Goal: Information Seeking & Learning: Learn about a topic

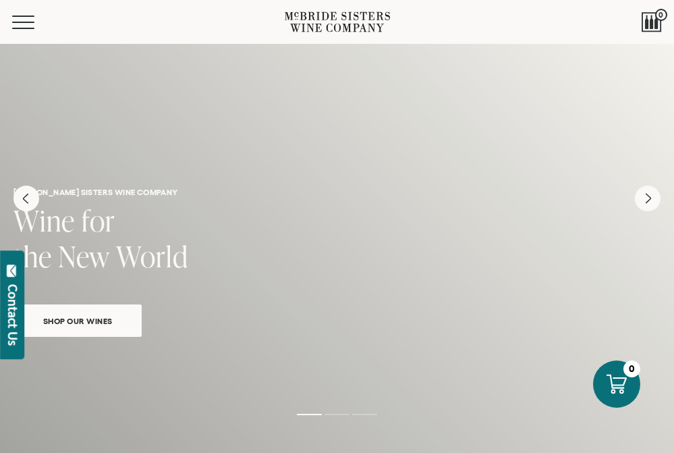
scroll to position [40, 0]
click at [109, 323] on span "Shop Our Wines" at bounding box center [78, 320] width 102 height 16
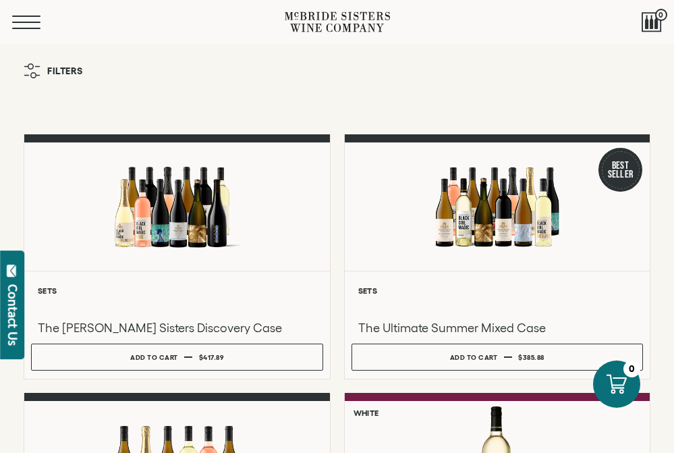
click at [21, 20] on button "Menu" at bounding box center [36, 22] width 49 height 13
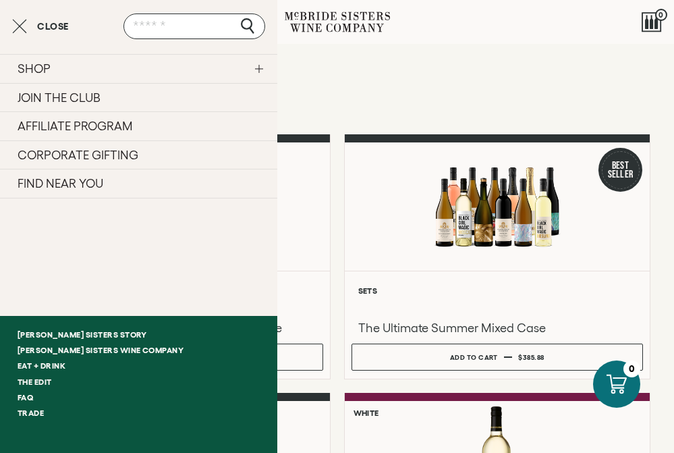
click at [177, 70] on link "SHOP" at bounding box center [138, 68] width 277 height 29
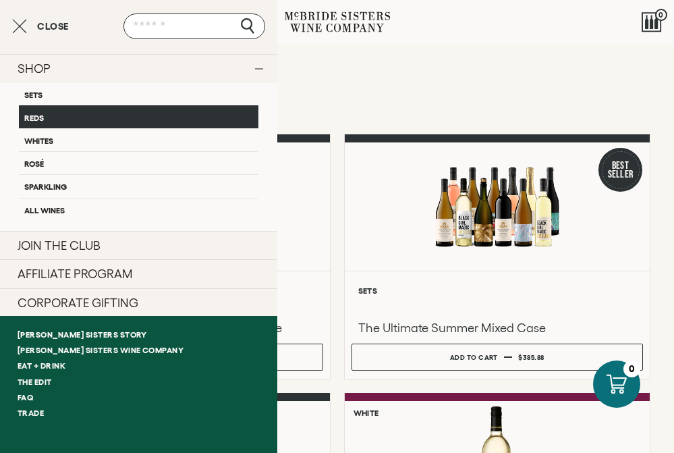
click at [168, 115] on link "Reds" at bounding box center [139, 116] width 240 height 23
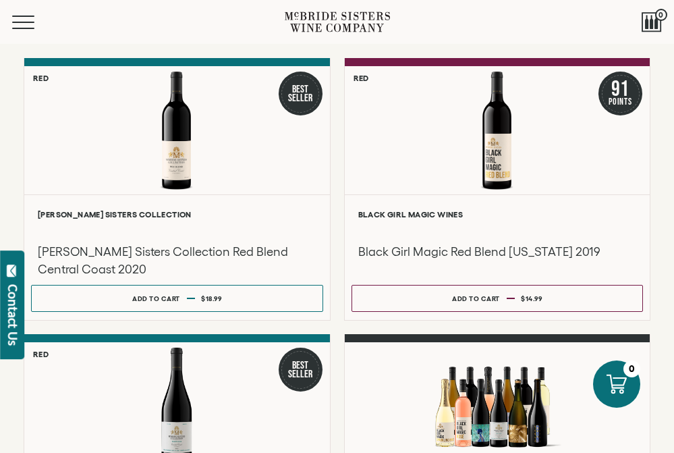
scroll to position [73, 0]
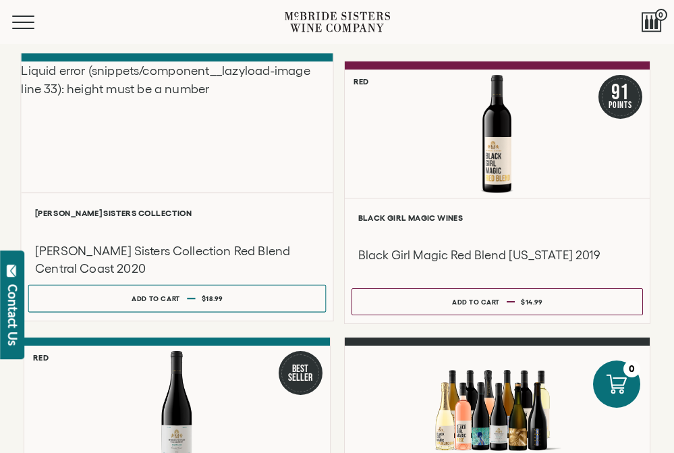
click at [238, 256] on h3 "[PERSON_NAME] Sisters Collection Red Blend Central Coast 2020" at bounding box center [177, 260] width 284 height 36
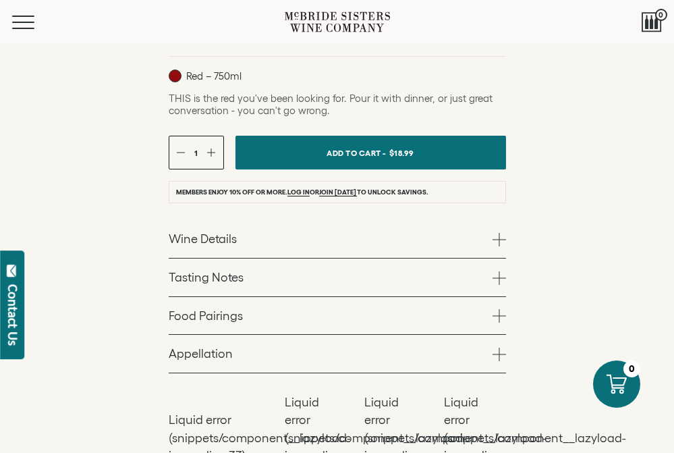
scroll to position [484, 0]
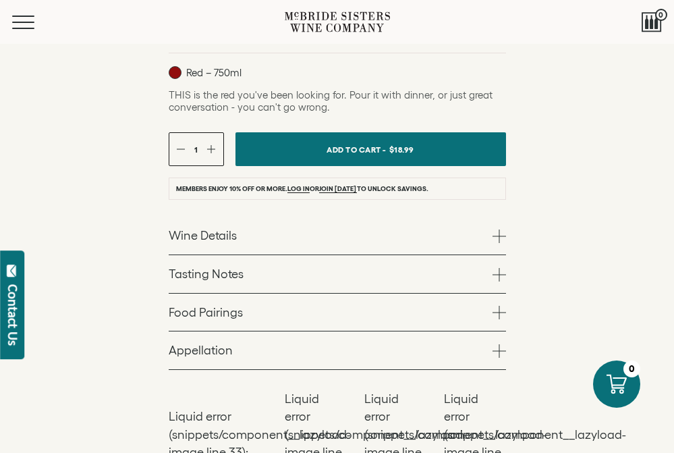
click at [229, 240] on link "Wine Details" at bounding box center [337, 236] width 337 height 38
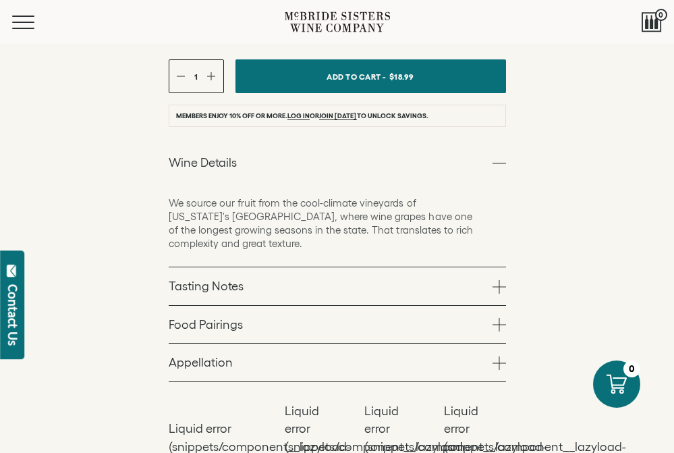
scroll to position [559, 0]
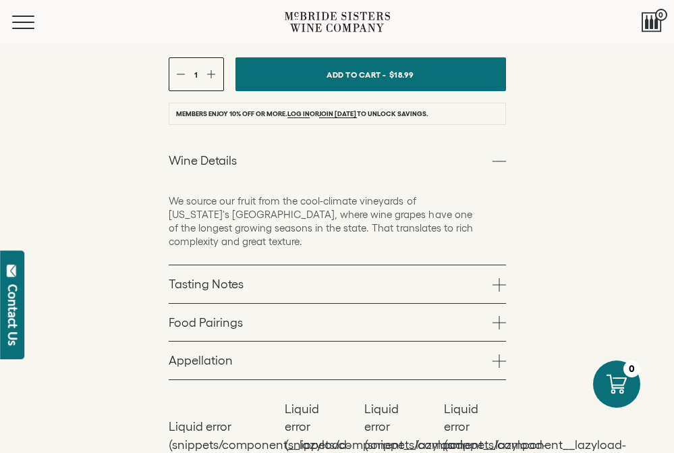
click at [229, 277] on link "Tasting Notes" at bounding box center [337, 284] width 337 height 38
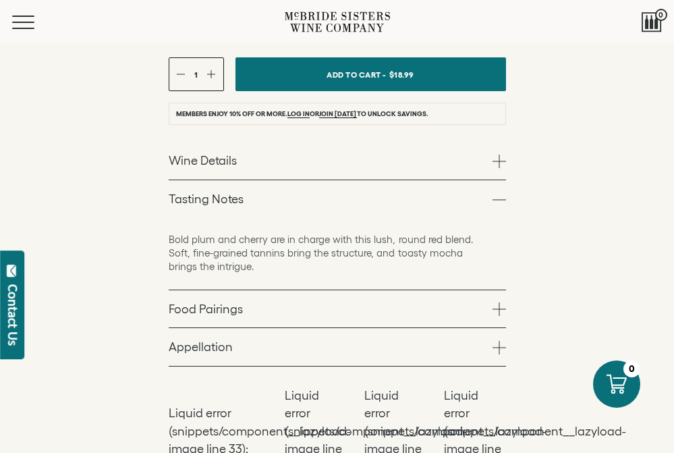
scroll to position [574, 0]
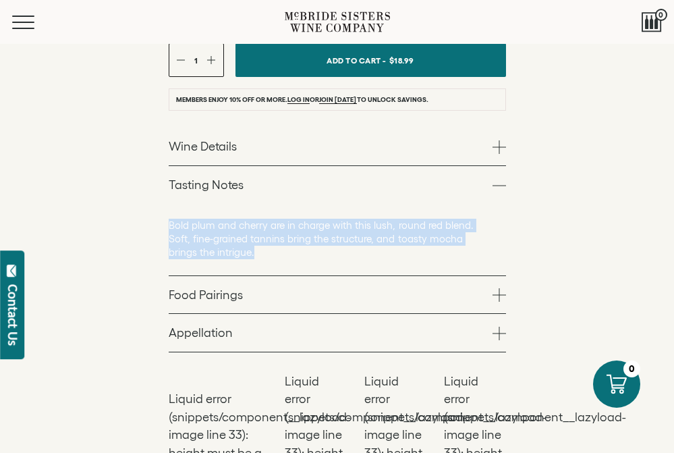
drag, startPoint x: 257, startPoint y: 254, endPoint x: 165, endPoint y: 225, distance: 96.2
click at [165, 225] on div "[PERSON_NAME] Sisters Collection [PERSON_NAME] Sisters Collection Red Blend Cen…" at bounding box center [337, 164] width 674 height 668
copy p "Bold plum and cherry are in charge with this lush, round red blend. Soft, fine-…"
click at [197, 300] on link "Food Pairings" at bounding box center [337, 295] width 337 height 38
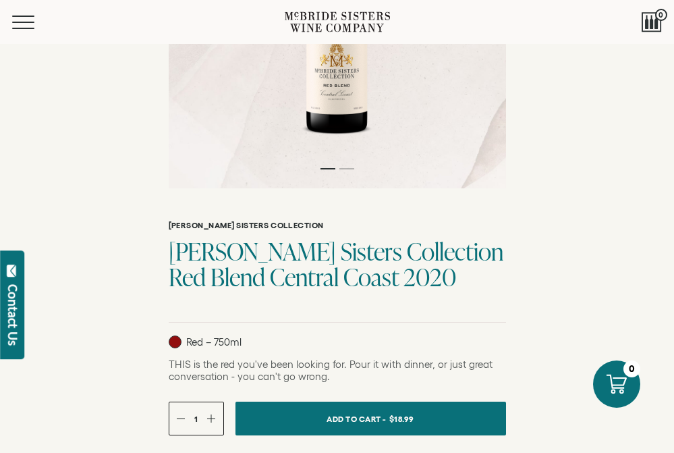
scroll to position [223, 0]
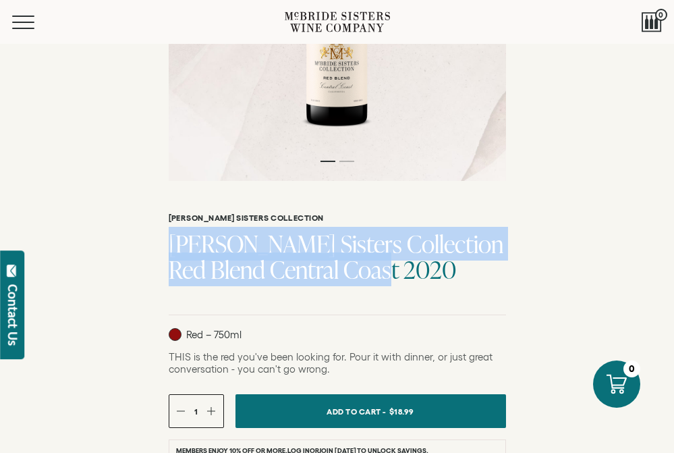
drag, startPoint x: 165, startPoint y: 247, endPoint x: 416, endPoint y: 285, distance: 253.8
copy h1 "McBride Sisters Collection Red Blend Central Coast 2020"
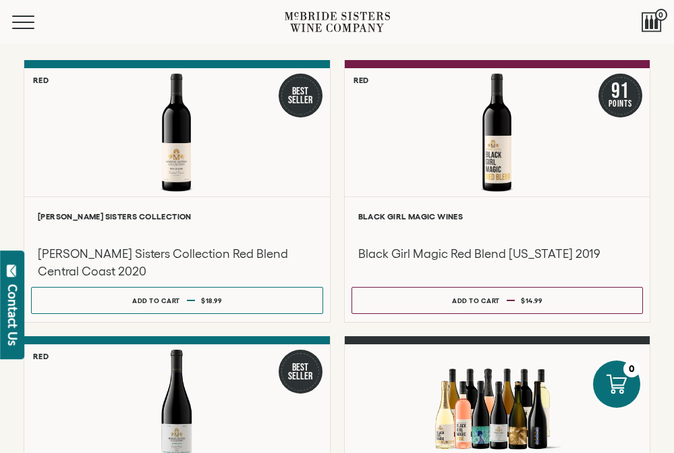
scroll to position [104, 0]
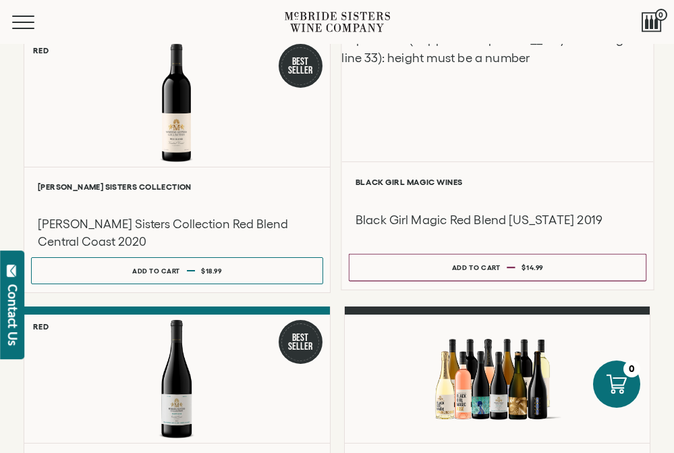
click at [477, 101] on div "Liquid error (snippets/component__lazyload-image line 33): height must be a num…" at bounding box center [497, 95] width 312 height 131
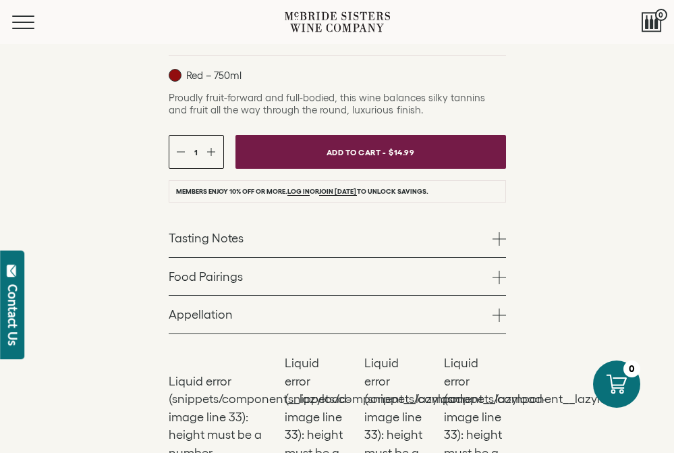
scroll to position [492, 0]
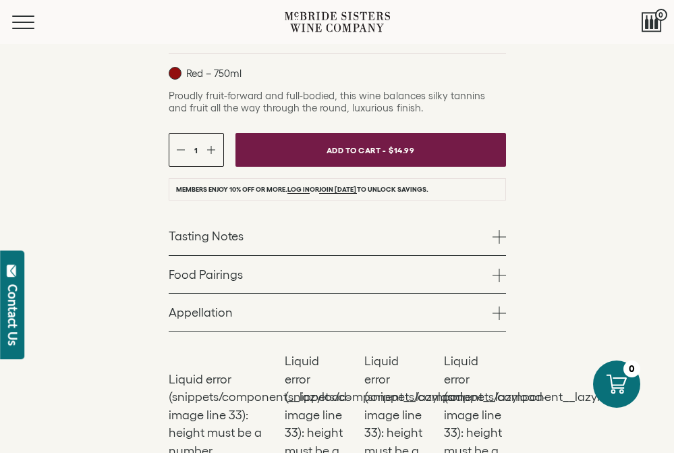
click at [332, 230] on link "Tasting Notes" at bounding box center [337, 236] width 337 height 38
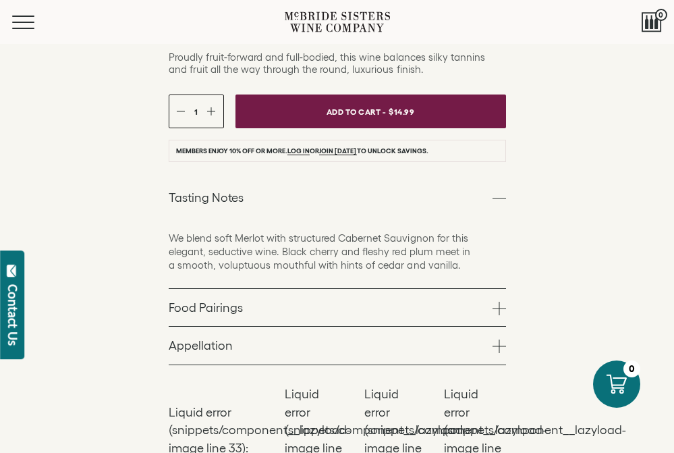
scroll to position [531, 0]
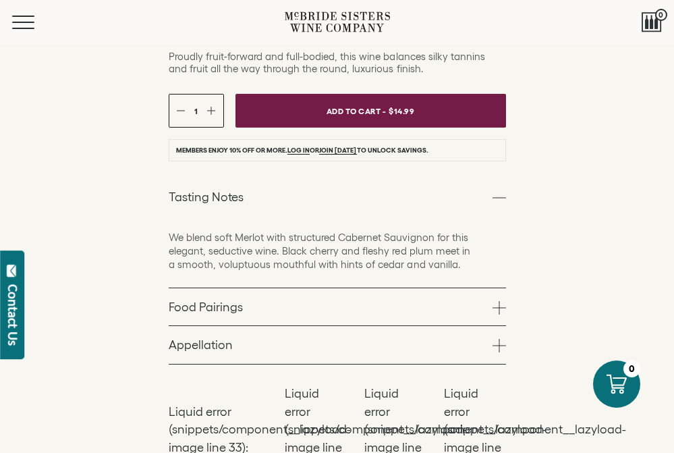
click at [361, 258] on p "We blend soft Merlot with structured Cabernet Sauvignon for this elegant, seduc…" at bounding box center [324, 251] width 310 height 40
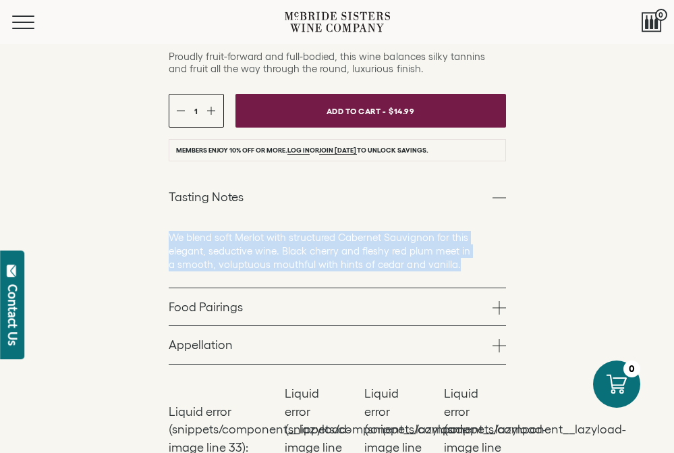
drag, startPoint x: 454, startPoint y: 262, endPoint x: 164, endPoint y: 239, distance: 291.1
click at [164, 238] on div "Black Girl Magic Wines Black Girl Magic Red Blend California 2019 Red – 750ml" at bounding box center [337, 191] width 674 height 638
copy p "We blend soft Merlot with structured Cabernet Sauvignon for this elegant, seduc…"
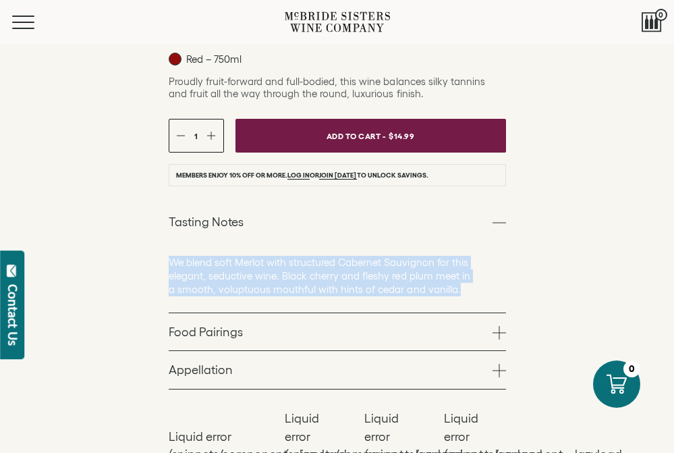
scroll to position [598, 0]
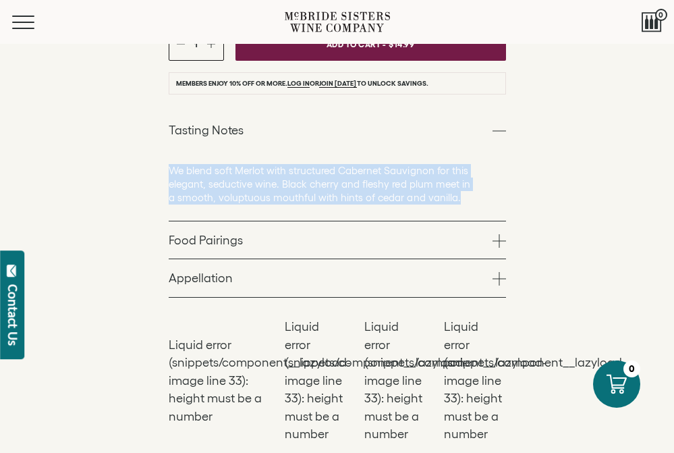
click at [306, 254] on link "Food Pairings" at bounding box center [337, 240] width 337 height 38
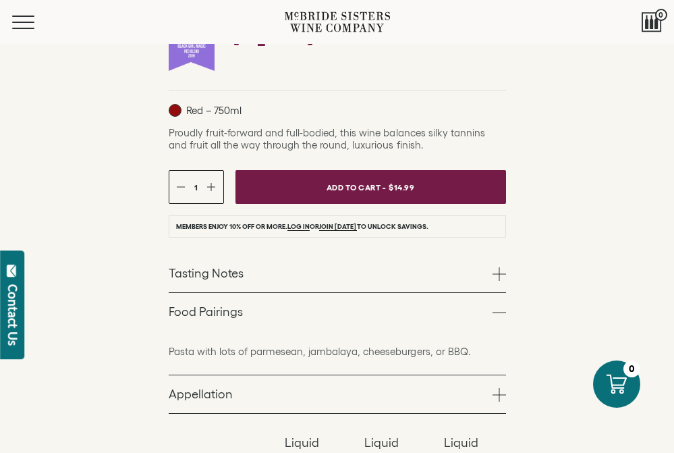
scroll to position [0, 0]
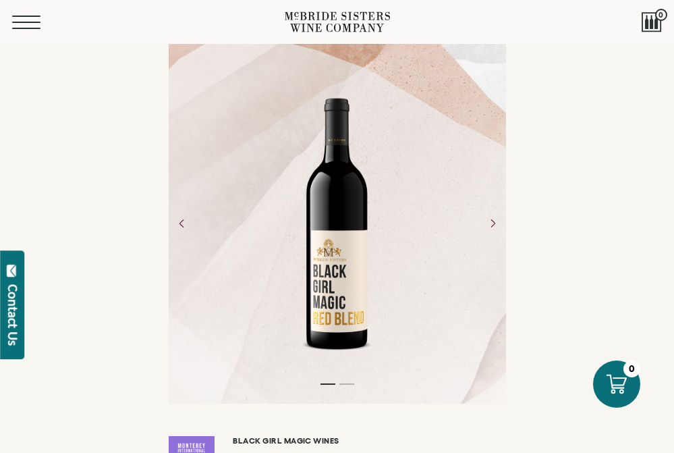
click at [18, 18] on button "Menu" at bounding box center [36, 22] width 49 height 13
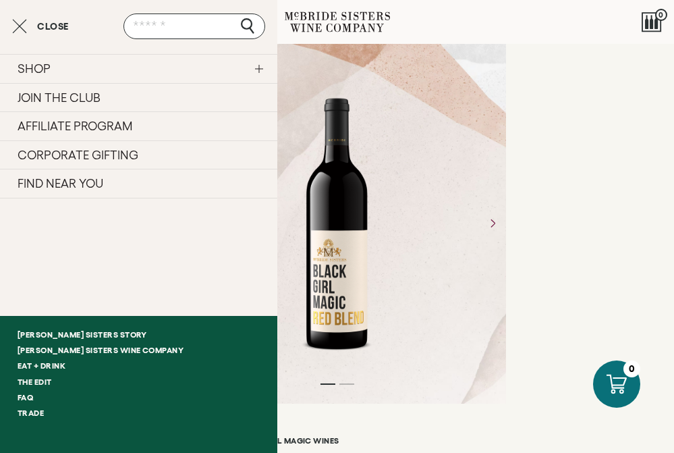
click at [204, 69] on link "SHOP" at bounding box center [138, 68] width 277 height 29
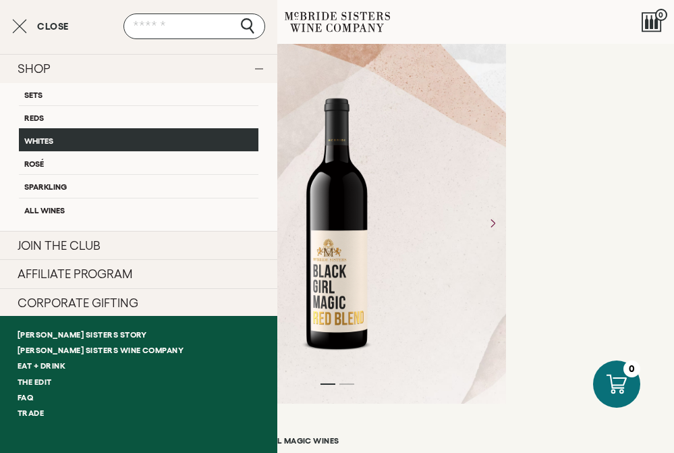
click at [82, 144] on link "Whites" at bounding box center [139, 139] width 240 height 23
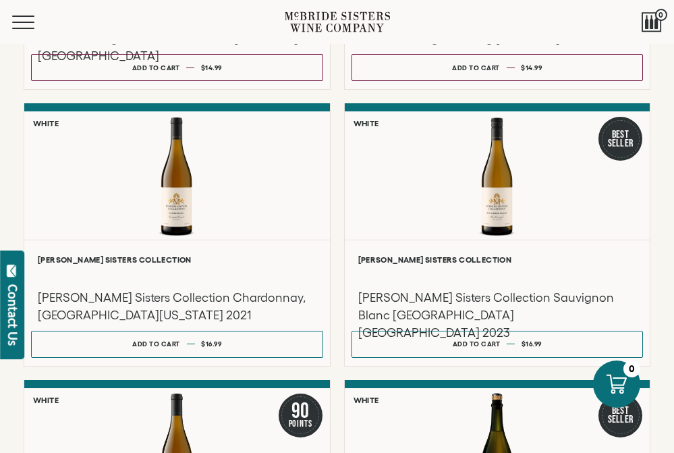
scroll to position [549, 0]
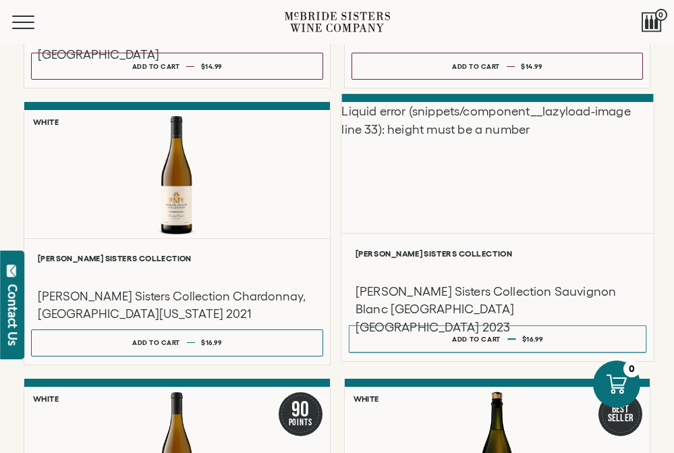
click at [443, 127] on div "Liquid error (snippets/component__lazyload-image line 33): height must be a num…" at bounding box center [497, 168] width 312 height 131
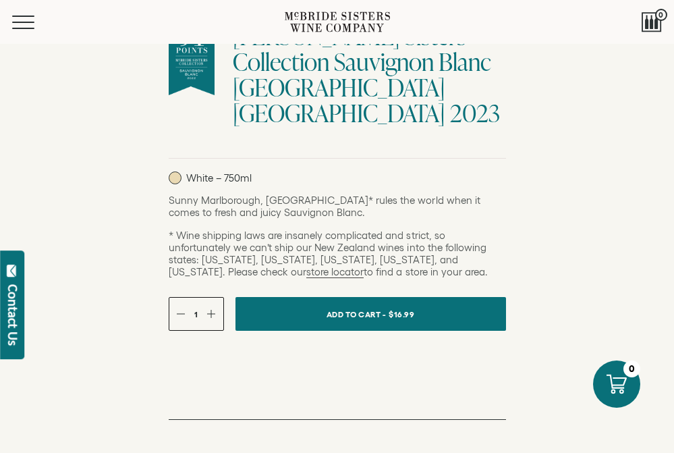
scroll to position [431, 0]
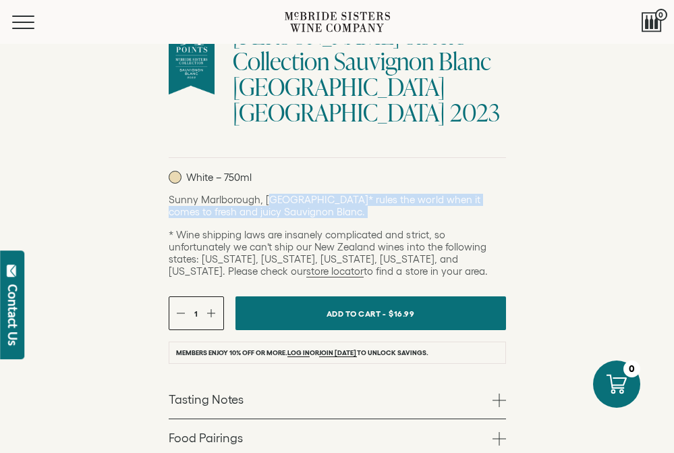
drag, startPoint x: 271, startPoint y: 201, endPoint x: 274, endPoint y: 220, distance: 19.1
click at [274, 220] on div "Sunny Marlborough, New Zealand* rules the world when it comes to fresh and juic…" at bounding box center [337, 236] width 337 height 84
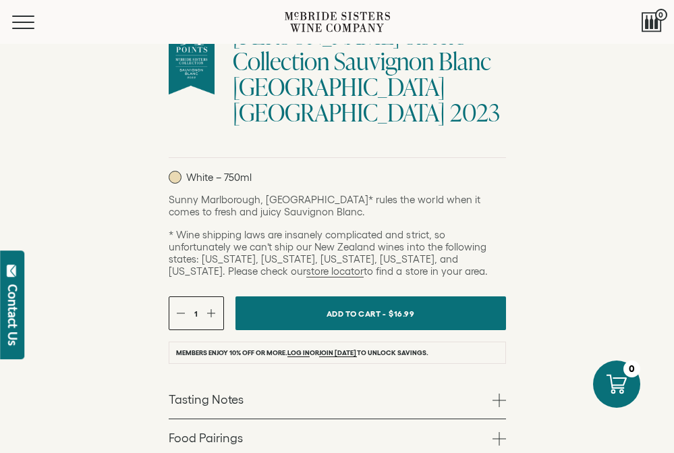
click at [309, 244] on p "* Wine shipping laws are insanely complicated and strict, so unfortunately we c…" at bounding box center [337, 253] width 337 height 49
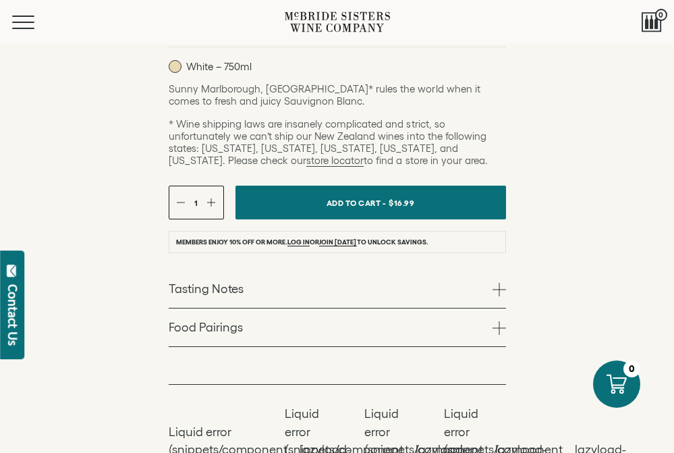
scroll to position [550, 0]
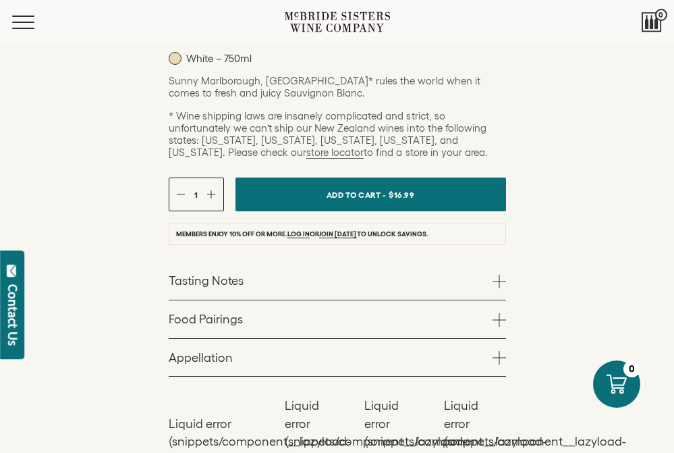
click at [280, 290] on link "Tasting Notes" at bounding box center [337, 281] width 337 height 38
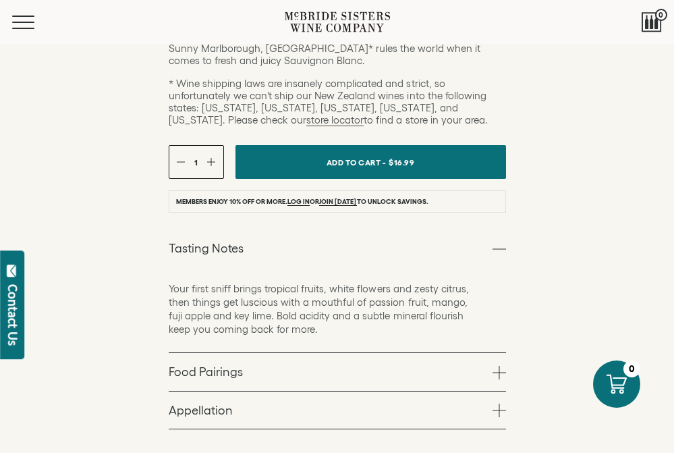
scroll to position [590, 0]
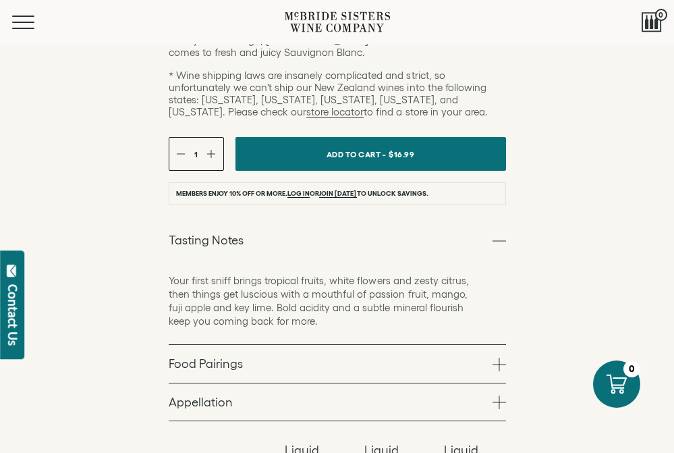
drag, startPoint x: 221, startPoint y: 295, endPoint x: 257, endPoint y: 308, distance: 38.2
click at [257, 308] on p "Your first sniff brings tropical fruits, white flowers and zesty citrus, then t…" at bounding box center [324, 301] width 310 height 54
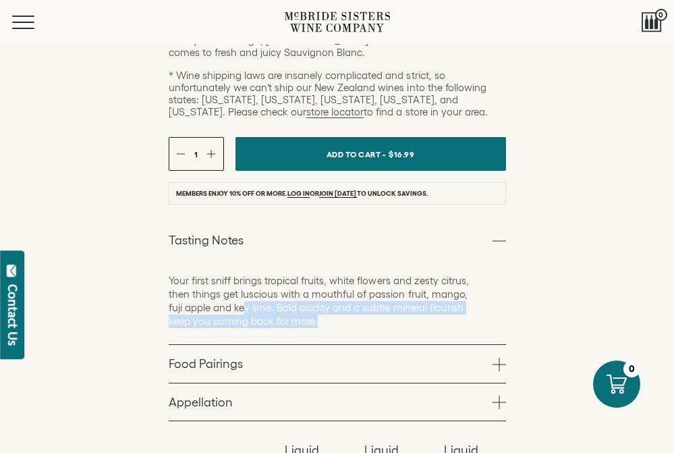
drag, startPoint x: 245, startPoint y: 307, endPoint x: 345, endPoint y: 320, distance: 101.4
click at [353, 319] on p "Your first sniff brings tropical fruits, white flowers and zesty citrus, then t…" at bounding box center [324, 301] width 310 height 54
click at [343, 372] on link "Food Pairings" at bounding box center [337, 364] width 337 height 38
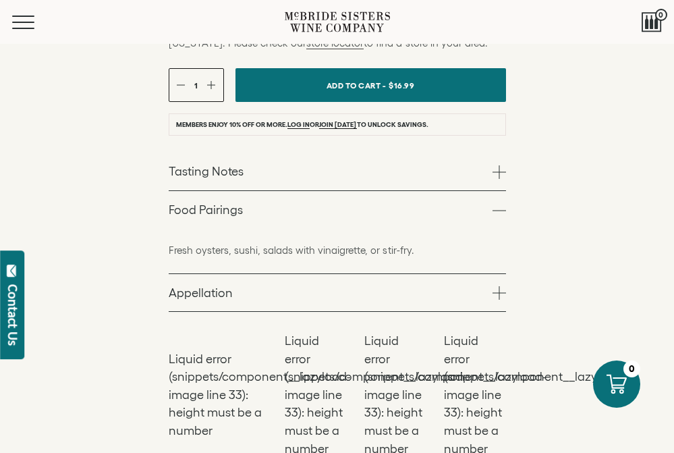
scroll to position [664, 0]
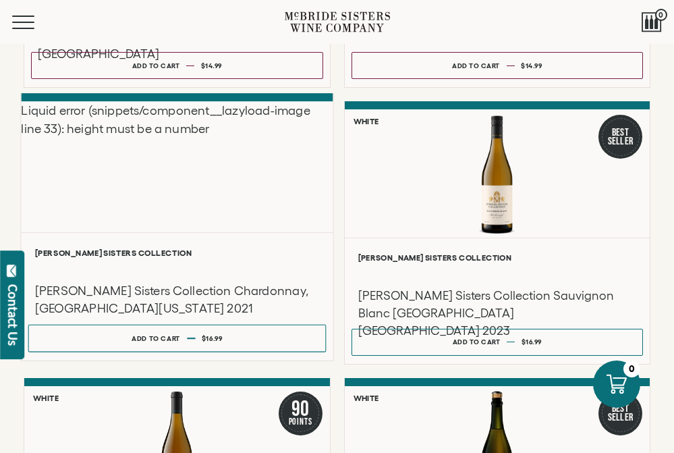
click at [186, 138] on div "Liquid error (snippets/component__lazyload-image line 33): height must be a num…" at bounding box center [177, 167] width 312 height 131
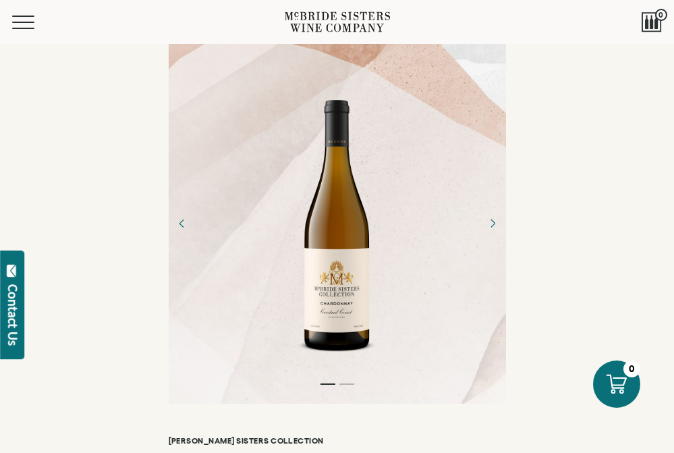
scroll to position [293, 0]
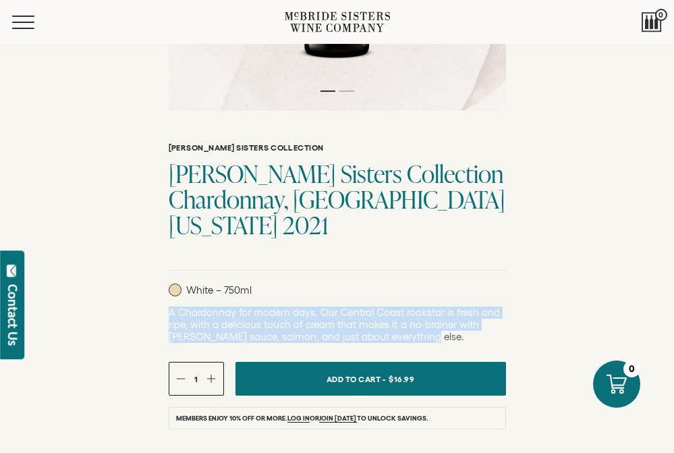
drag, startPoint x: 414, startPoint y: 339, endPoint x: 167, endPoint y: 311, distance: 248.6
click at [167, 311] on div "[PERSON_NAME] Sisters Collection [PERSON_NAME] Sisters Collection Chardonnay, […" at bounding box center [337, 409] width 674 height 596
copy p "A Chardonnay for modern days. Our Central Coast rockstar is fresh and ripe, wit…"
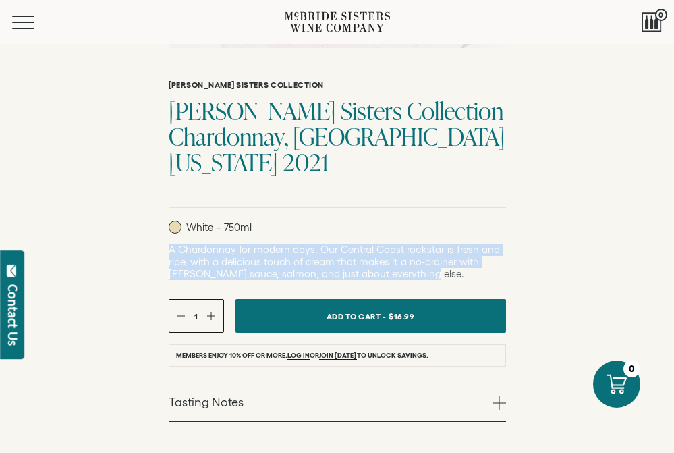
scroll to position [376, 0]
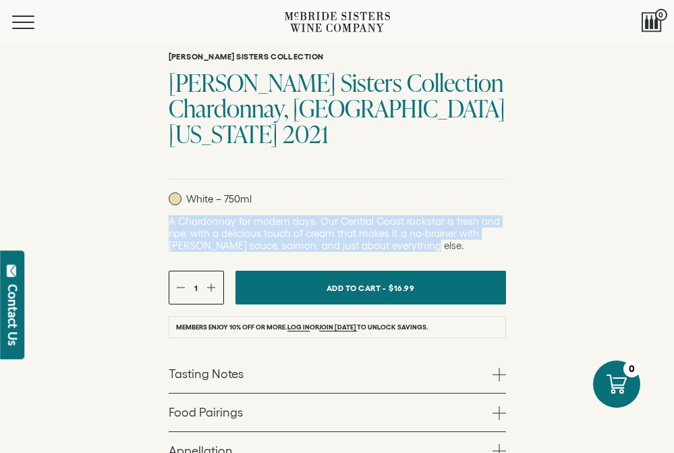
click at [336, 370] on link "Tasting Notes" at bounding box center [337, 374] width 337 height 38
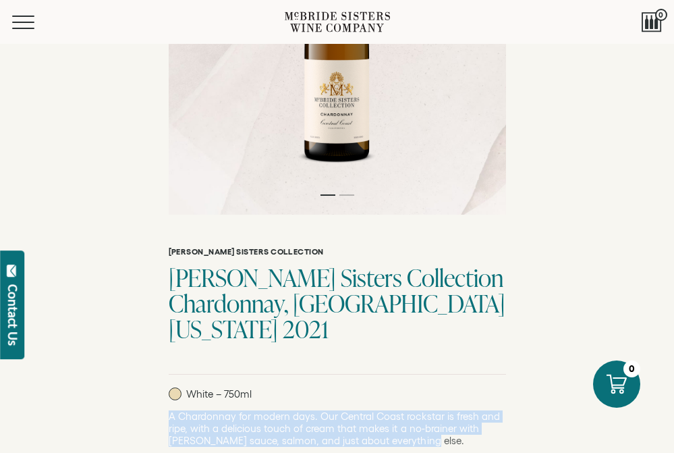
scroll to position [311, 0]
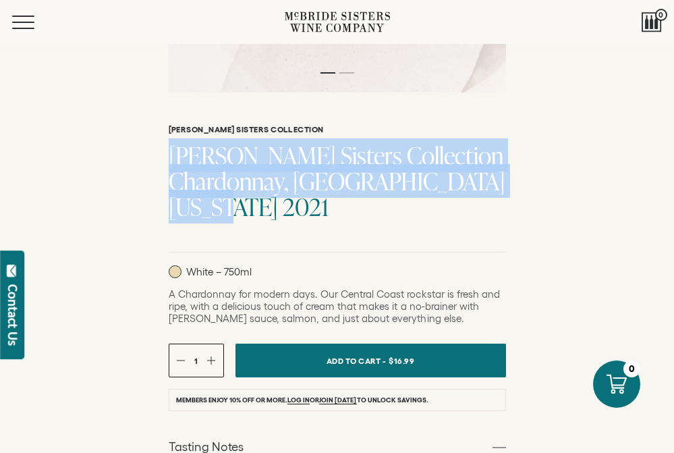
drag, startPoint x: 314, startPoint y: 209, endPoint x: 145, endPoint y: 143, distance: 181.8
click at [145, 143] on div "McBride Sisters Collection McBride Sisters Collection Chardonnay, Central Coast…" at bounding box center [337, 432] width 674 height 681
copy h1 "[PERSON_NAME] Sisters Collection Chardonnay, [GEOGRAPHIC_DATA][US_STATE] 2021"
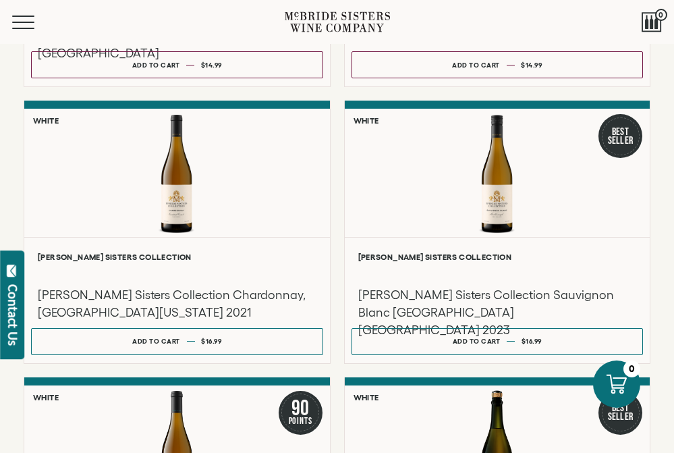
scroll to position [560, 0]
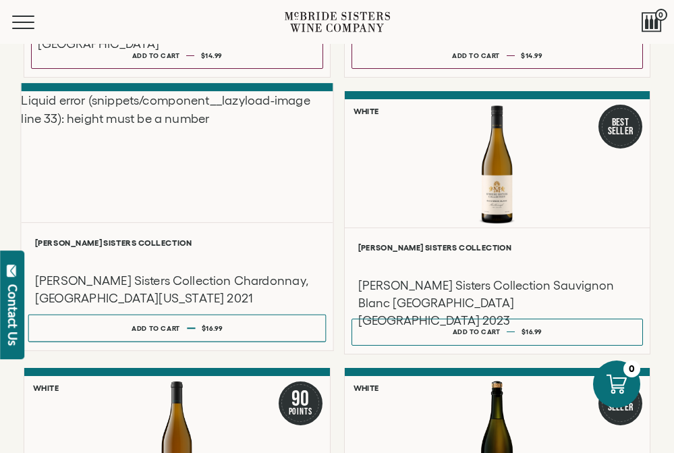
click at [170, 155] on div "Liquid error (snippets/component__lazyload-image line 33): height must be a num…" at bounding box center [177, 157] width 312 height 131
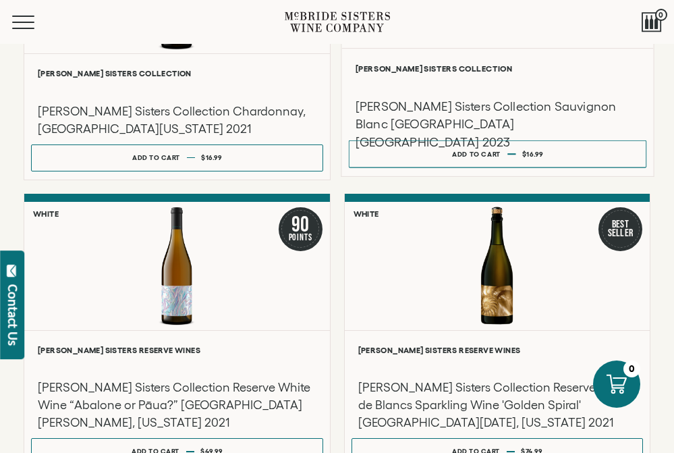
scroll to position [733, 0]
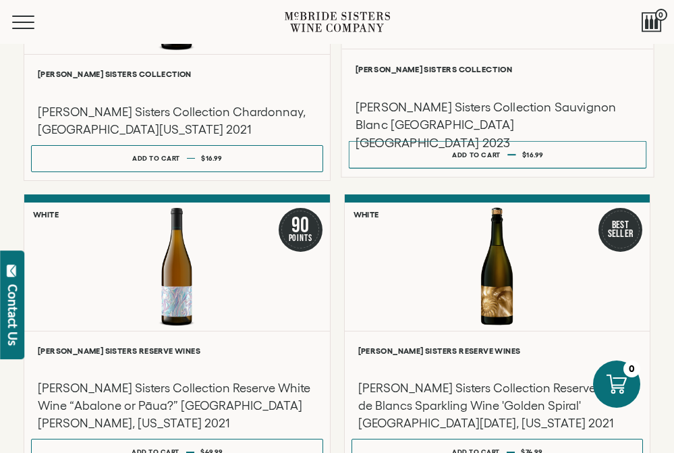
click at [465, 76] on div "[PERSON_NAME] Sisters Collection Sauvignon Blanc [GEOGRAPHIC_DATA] [GEOGRAPHIC_…" at bounding box center [497, 104] width 298 height 61
